Goal: Information Seeking & Learning: Check status

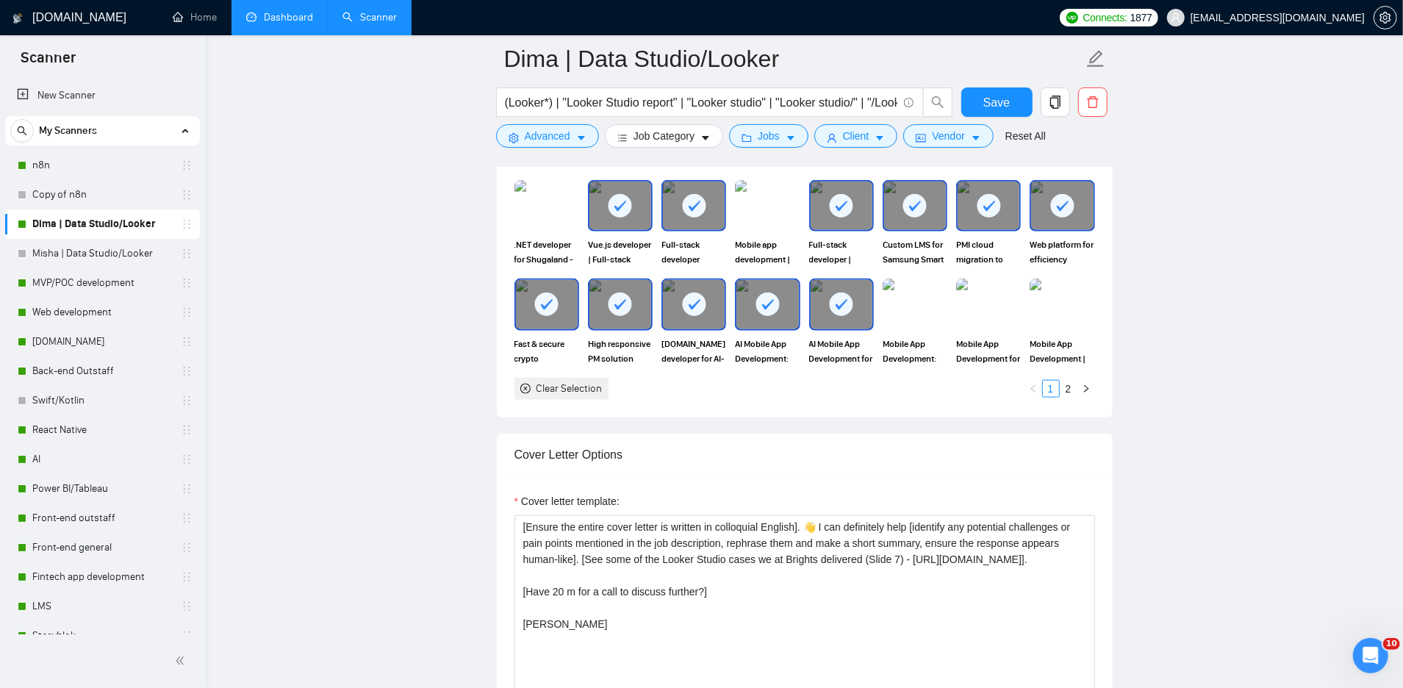
click at [276, 17] on link "Dashboard" at bounding box center [279, 17] width 67 height 12
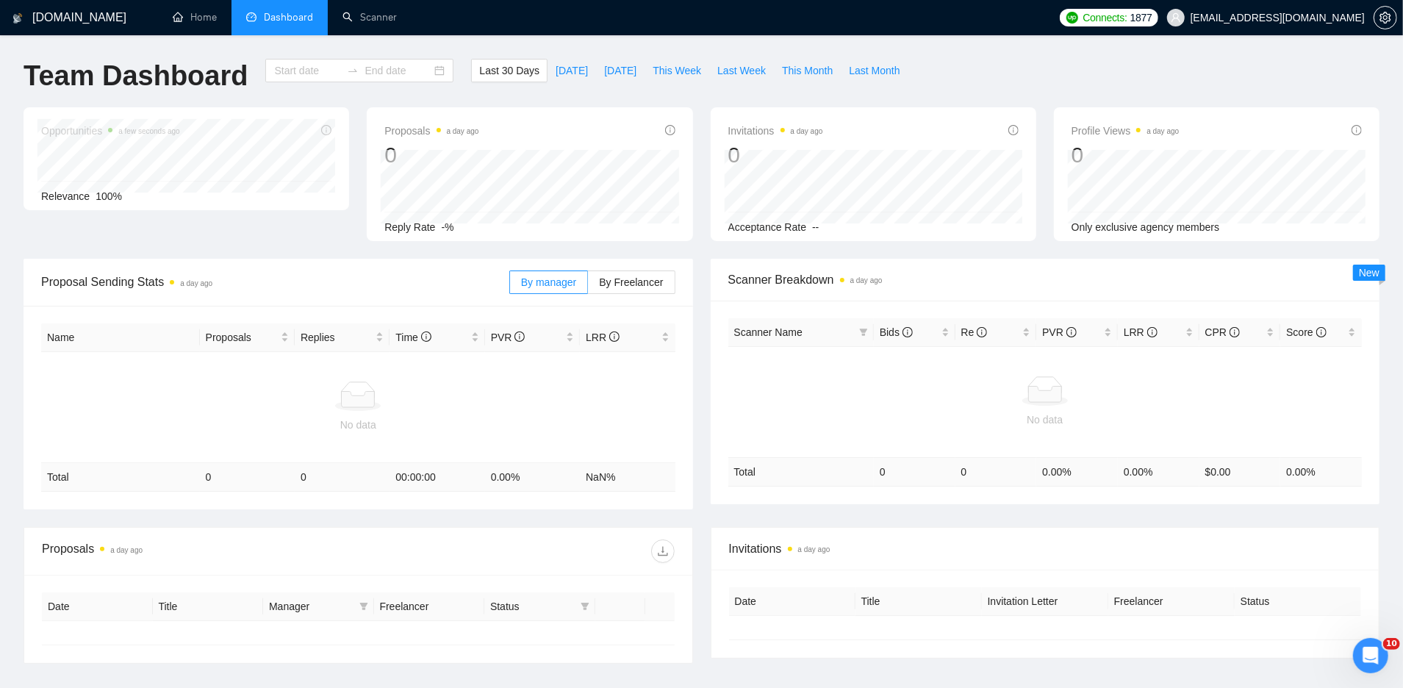
type input "[DATE]"
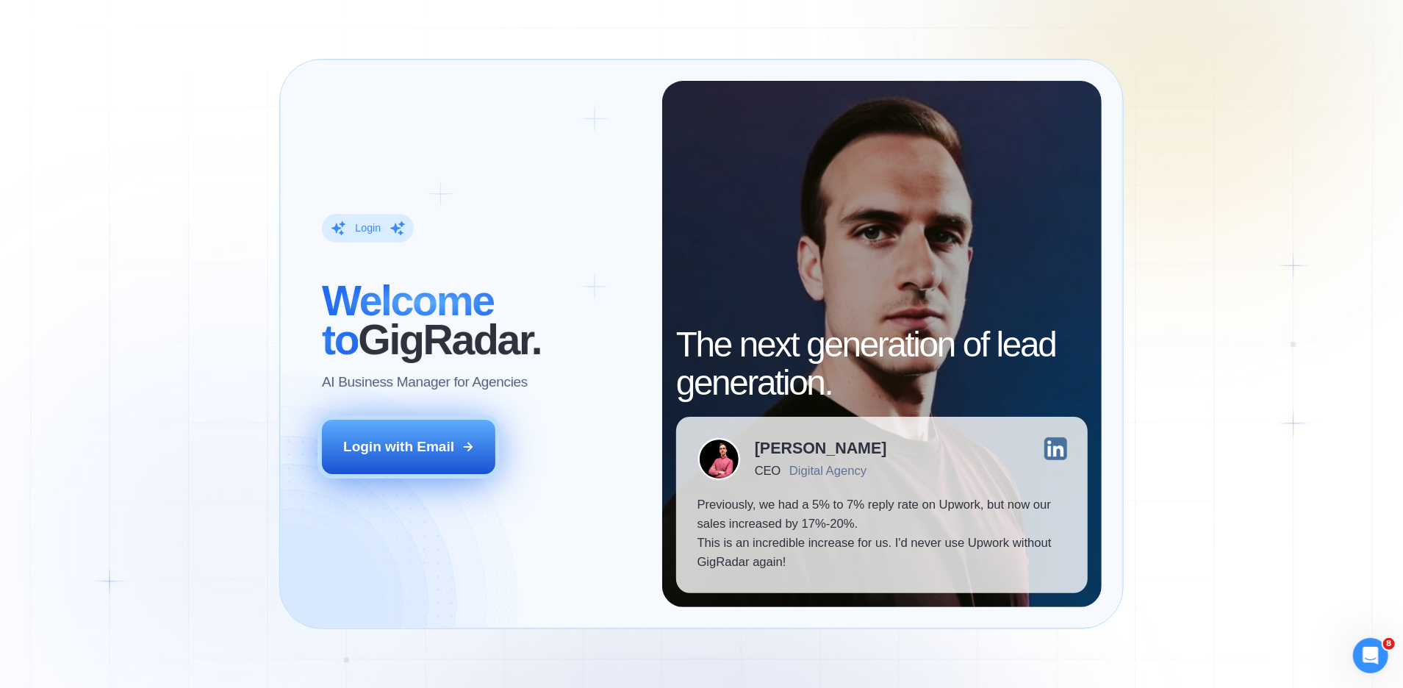
click at [362, 458] on button "Login with Email" at bounding box center [408, 447] width 173 height 54
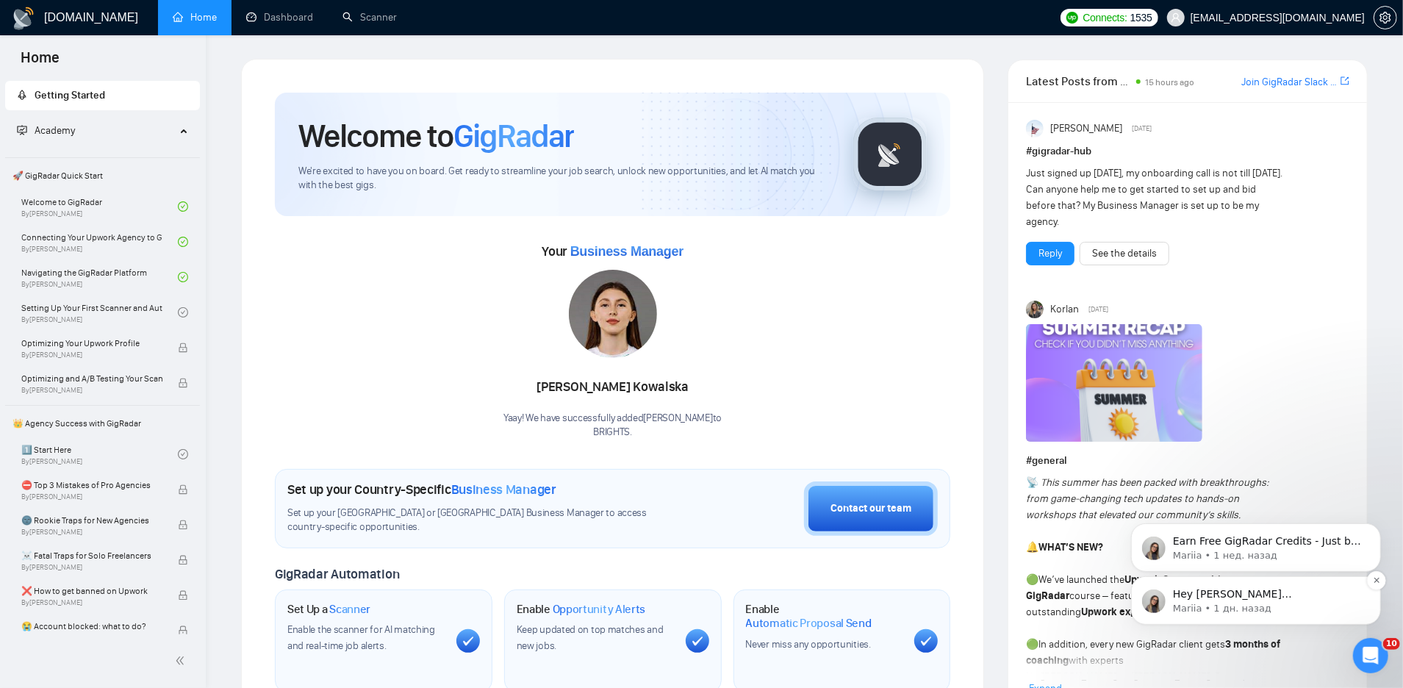
click at [1324, 600] on p "Hey yana.okhrymovych@brights.io, Looks like your Upwork agency BRIGHTS ran out …" at bounding box center [1267, 594] width 190 height 15
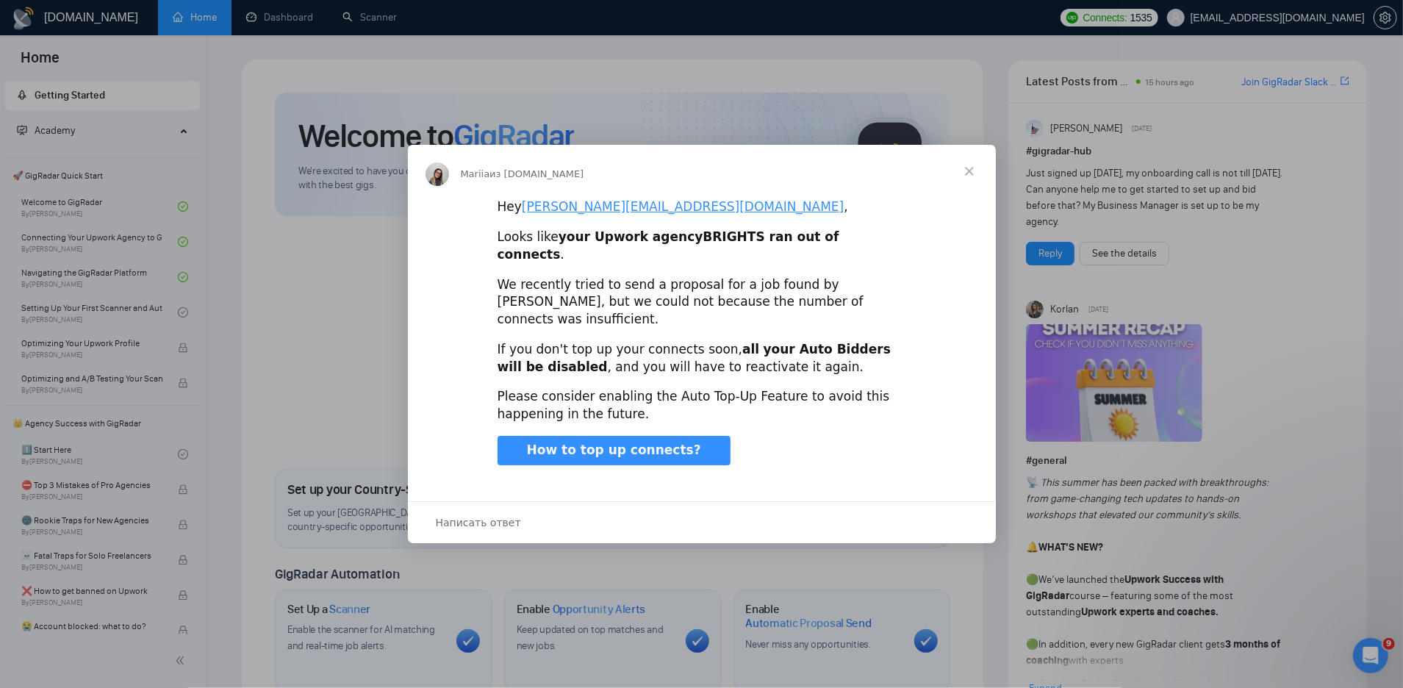
click at [968, 187] on span "Закрыть" at bounding box center [969, 171] width 53 height 53
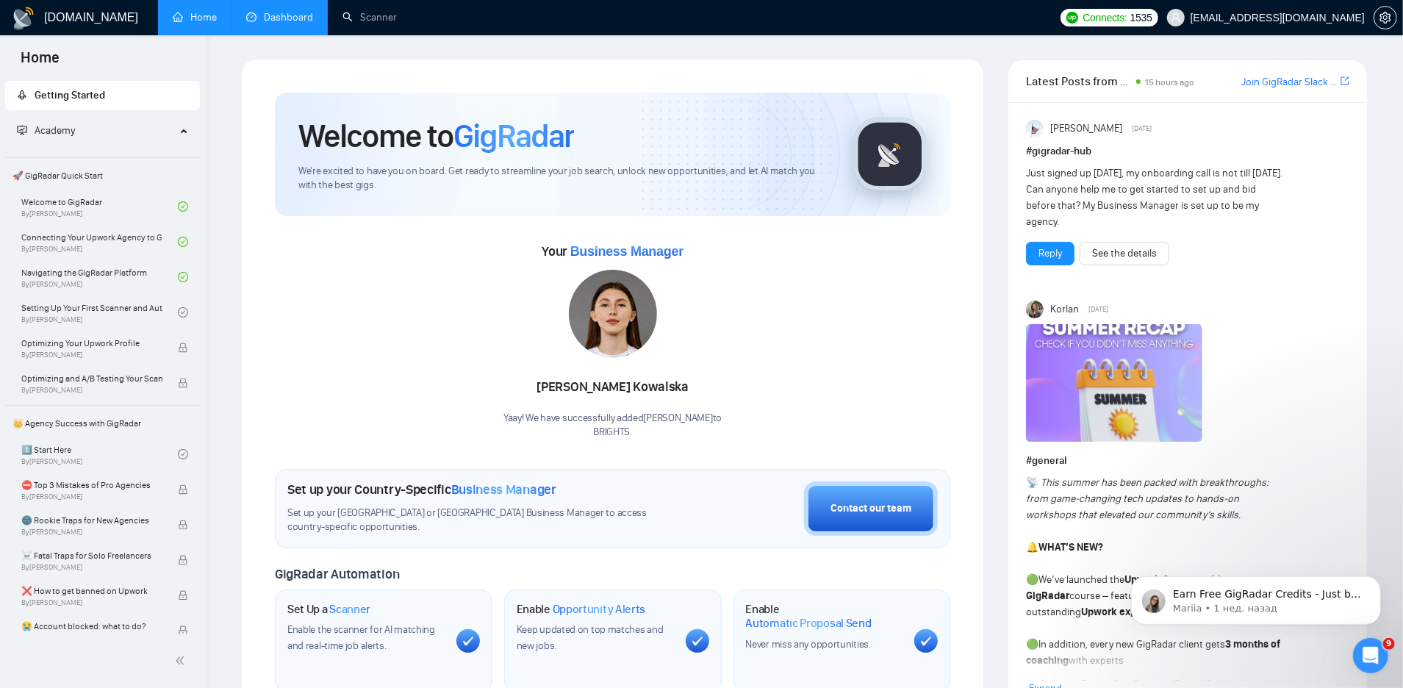
click at [287, 24] on link "Dashboard" at bounding box center [279, 17] width 67 height 12
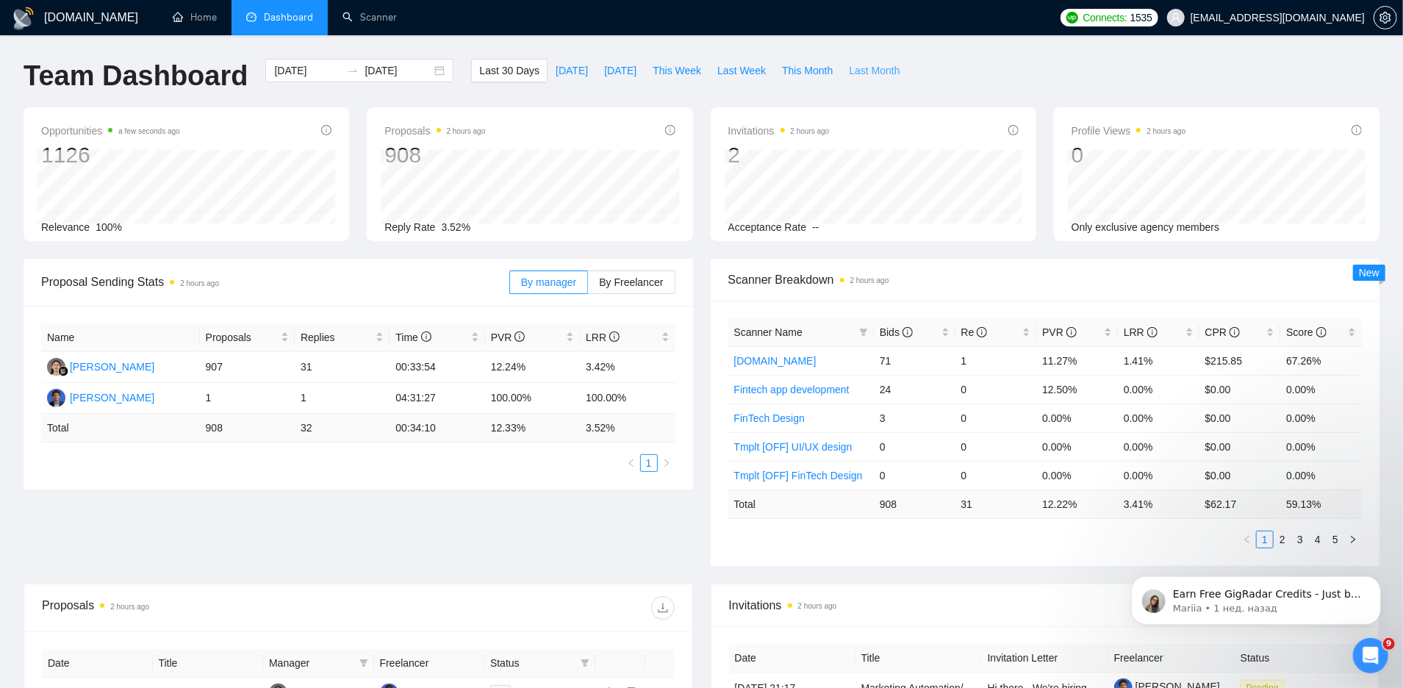
click at [862, 73] on span "Last Month" at bounding box center [874, 70] width 51 height 16
type input "2025-08-01"
type input "2025-08-31"
drag, startPoint x: 487, startPoint y: 428, endPoint x: 539, endPoint y: 426, distance: 52.9
click at [540, 428] on td "13.10 %" at bounding box center [532, 428] width 95 height 29
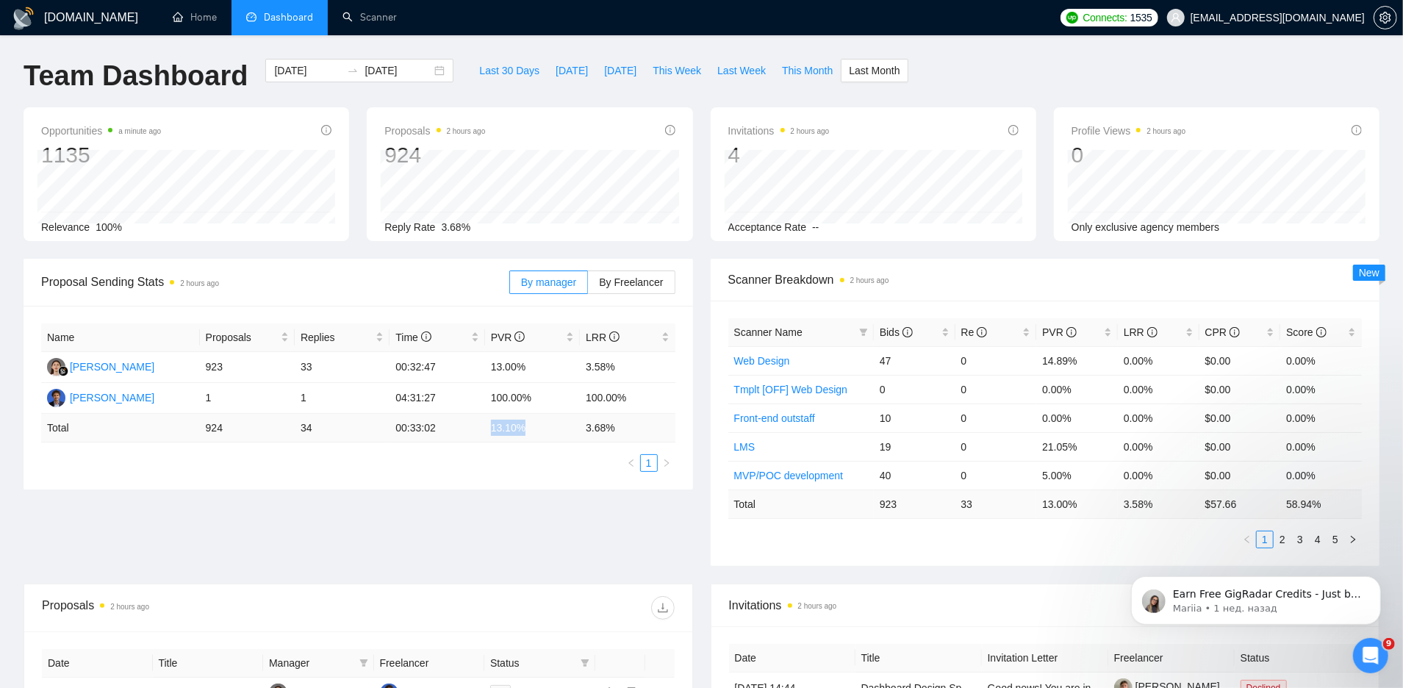
copy td "13.10 %"
drag, startPoint x: 587, startPoint y: 426, endPoint x: 674, endPoint y: 424, distance: 87.5
click at [675, 426] on div "Name Proposals Replies Time PVR LRR Karolina Kowalska 923 33 00:32:47 13.00% 3.…" at bounding box center [359, 398] width 670 height 184
copy td "3.68 %"
click at [725, 74] on span "Last Week" at bounding box center [741, 70] width 49 height 16
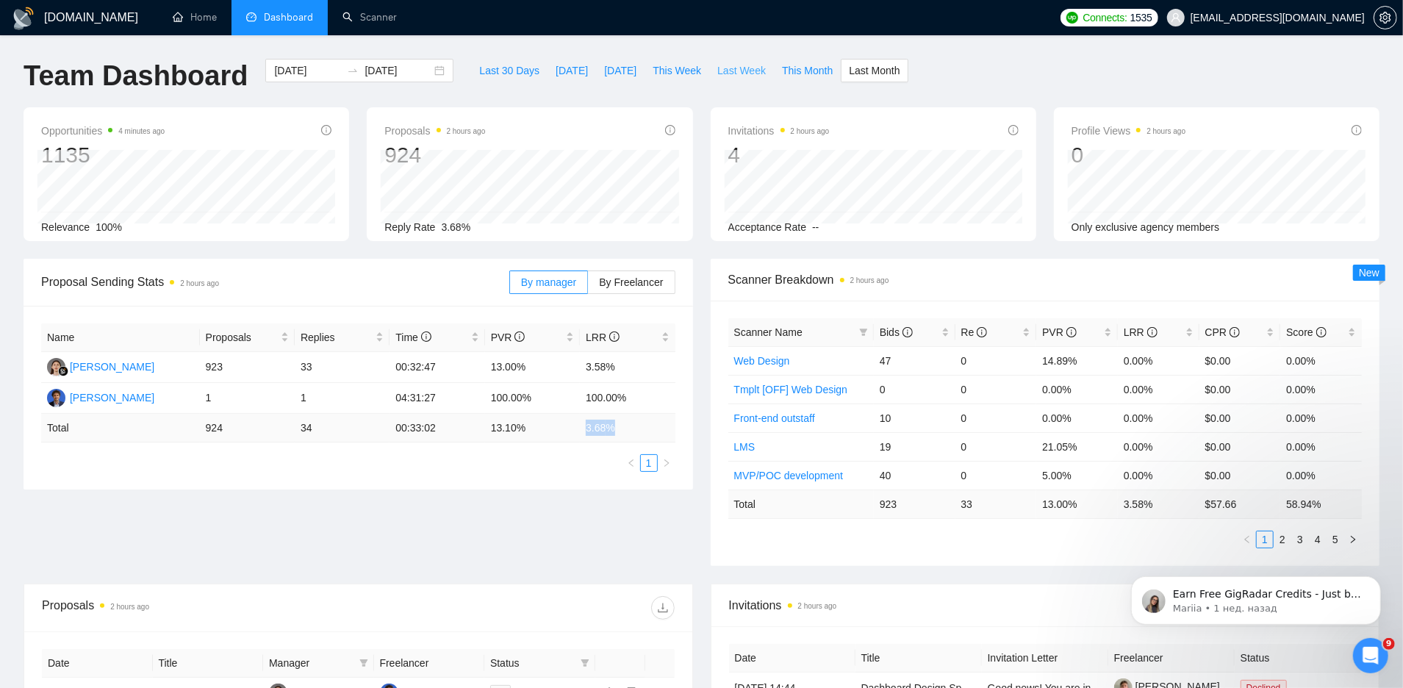
type input "2025-08-25"
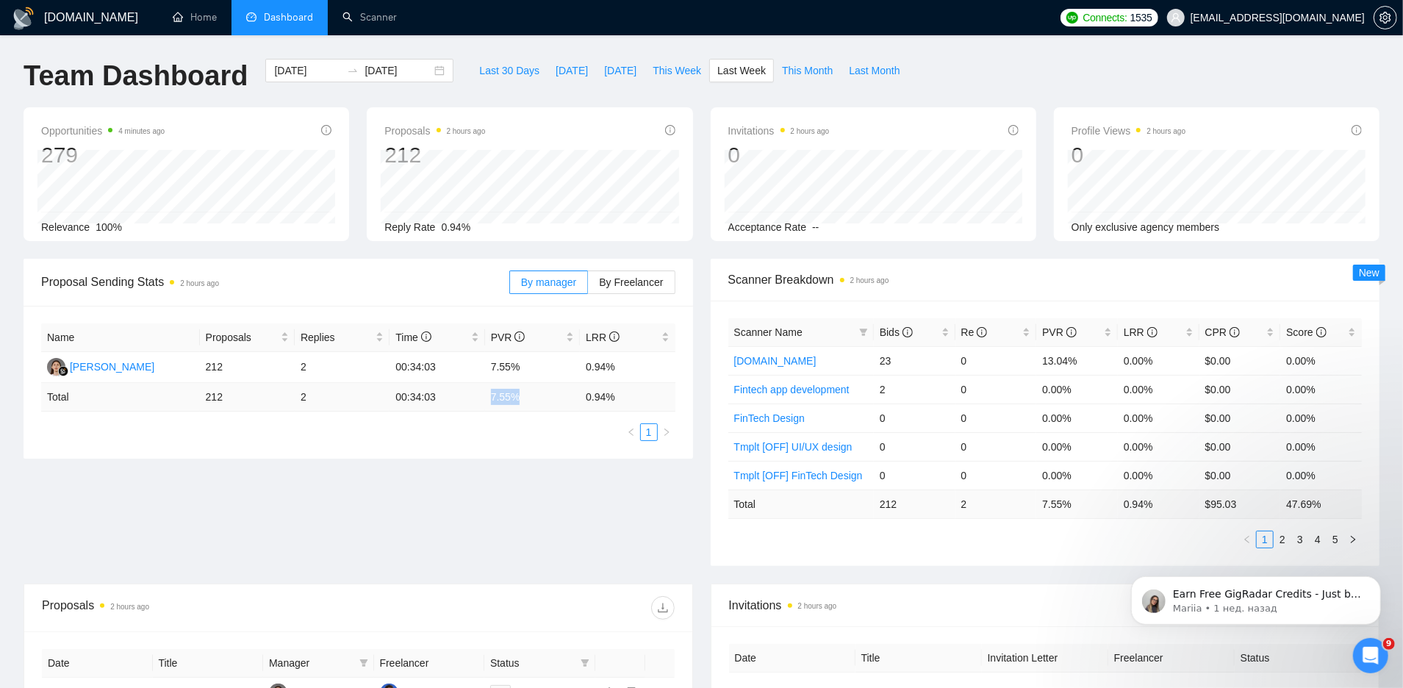
drag, startPoint x: 487, startPoint y: 396, endPoint x: 536, endPoint y: 395, distance: 49.3
click at [537, 397] on td "7.55 %" at bounding box center [532, 397] width 95 height 29
copy td "7.55 %"
drag, startPoint x: 587, startPoint y: 393, endPoint x: 640, endPoint y: 392, distance: 53.7
click at [640, 392] on td "0.94 %" at bounding box center [627, 397] width 95 height 29
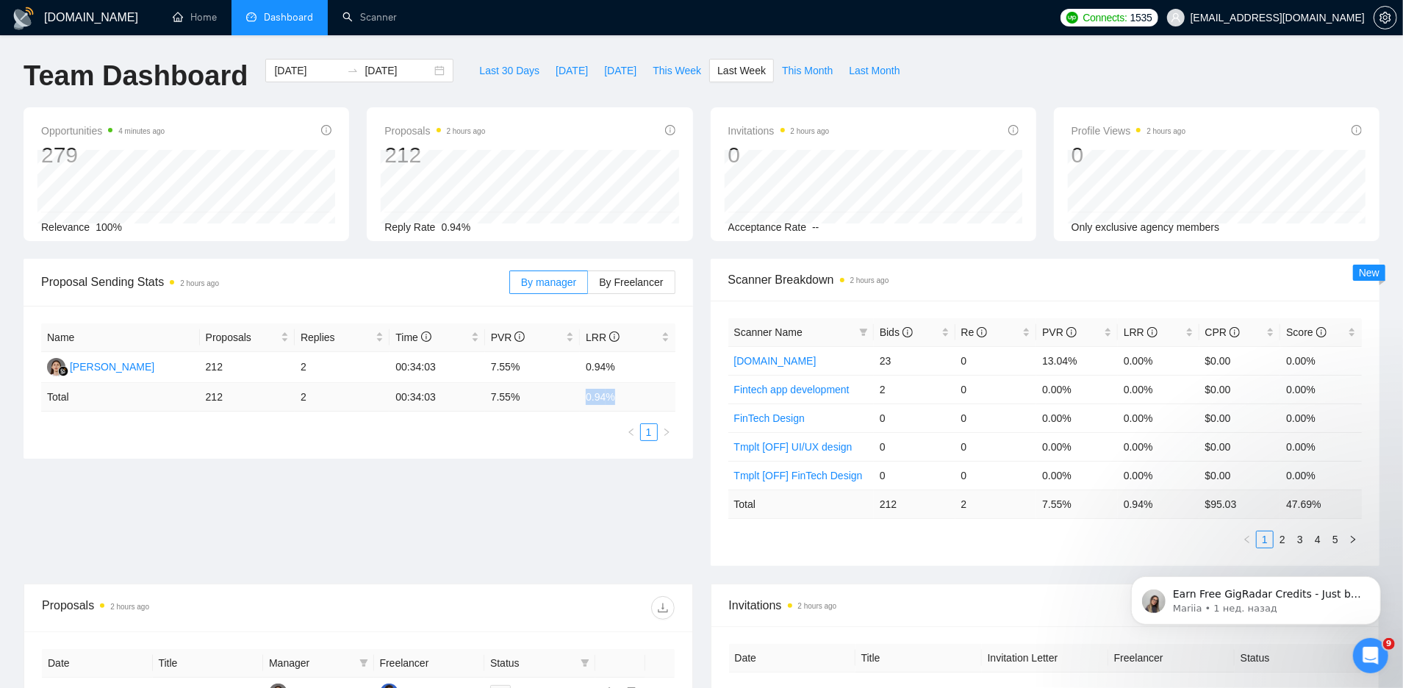
copy td "0.94 %"
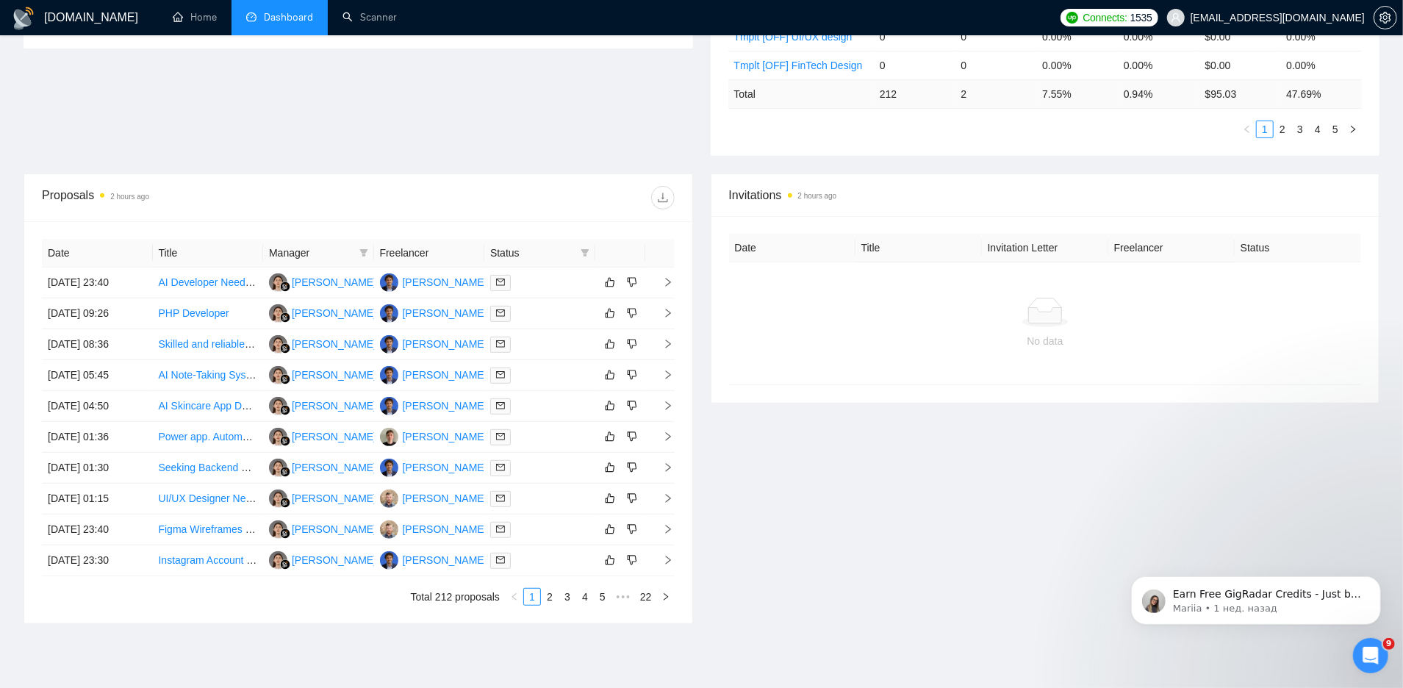
scroll to position [471, 0]
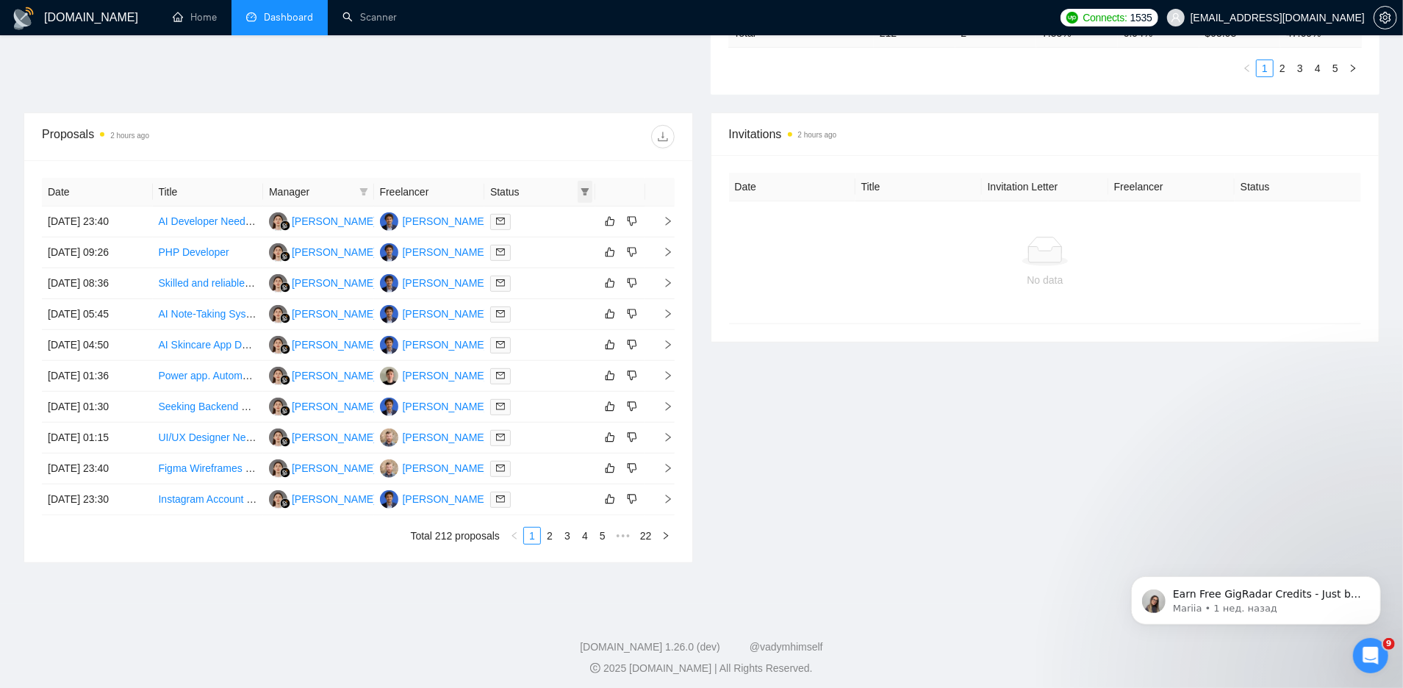
click at [585, 188] on icon "filter" at bounding box center [585, 191] width 8 height 7
click at [556, 220] on span "Chat" at bounding box center [548, 217] width 71 height 16
checkbox input "true"
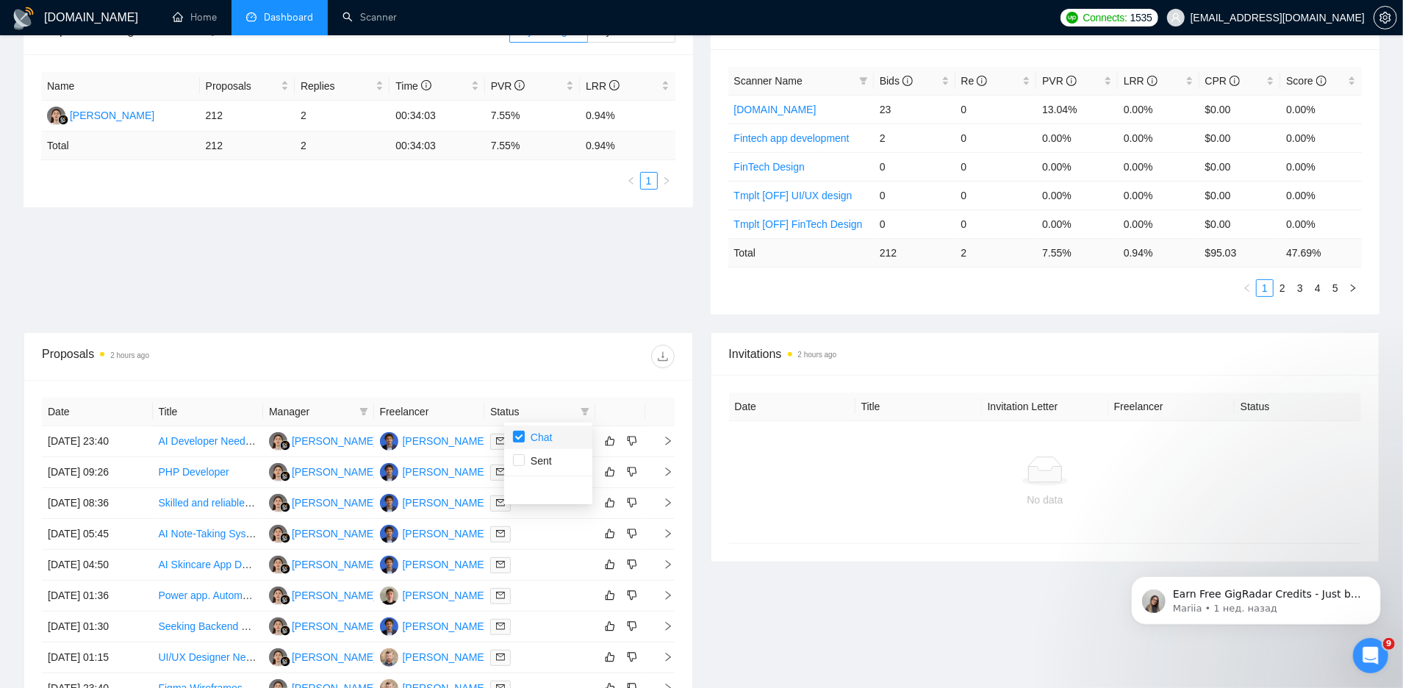
scroll to position [0, 0]
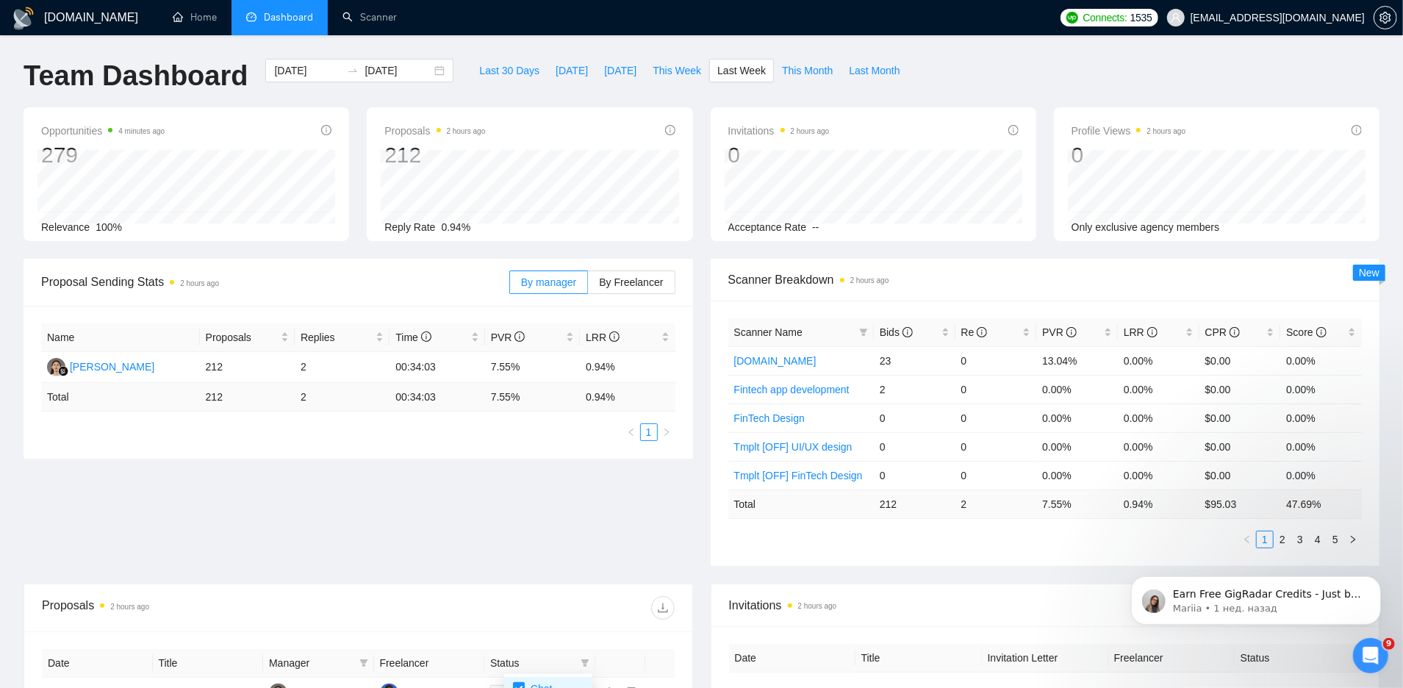
click at [446, 550] on div "Proposal Sending Stats 2 hours ago By manager By Freelancer Name Proposals Repl…" at bounding box center [702, 421] width 1374 height 325
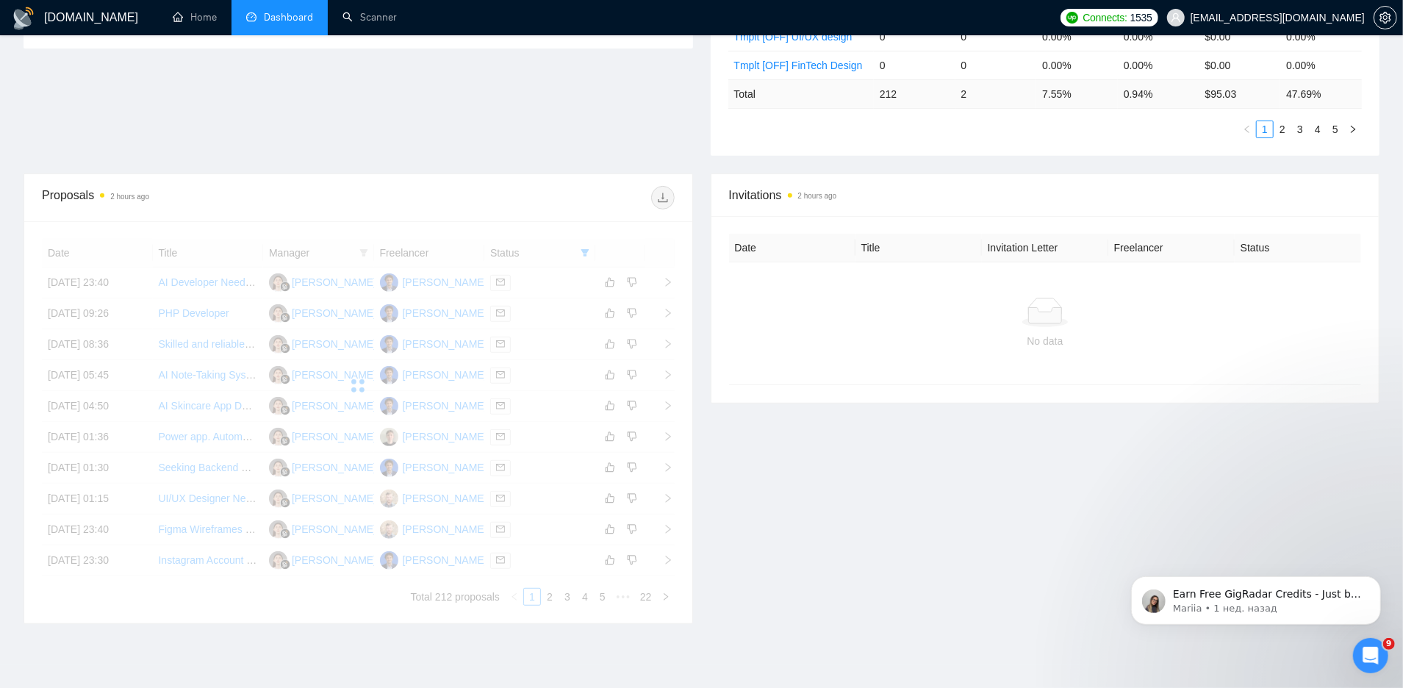
scroll to position [253, 0]
